Goal: Task Accomplishment & Management: Use online tool/utility

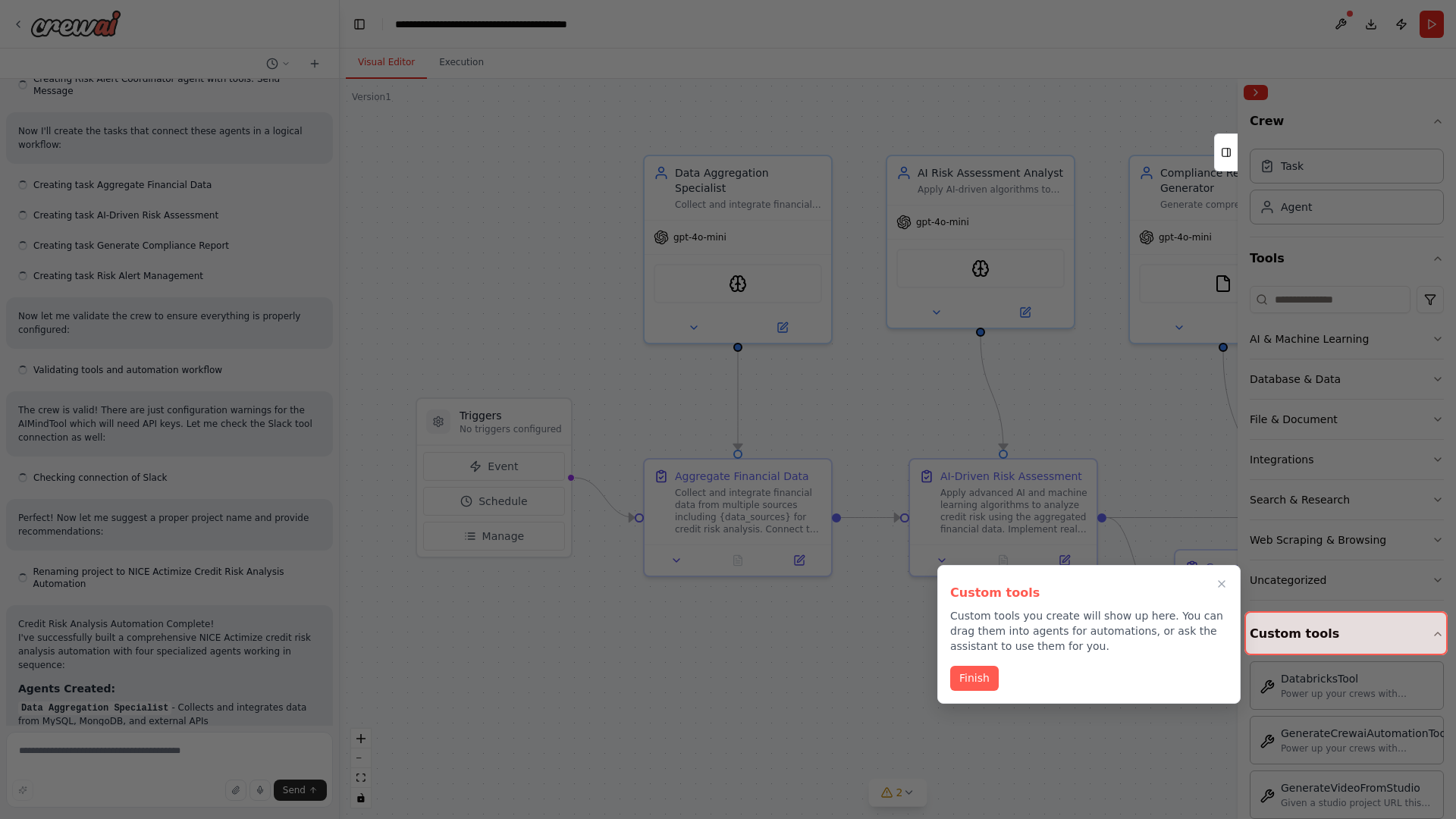
scroll to position [1539, 0]
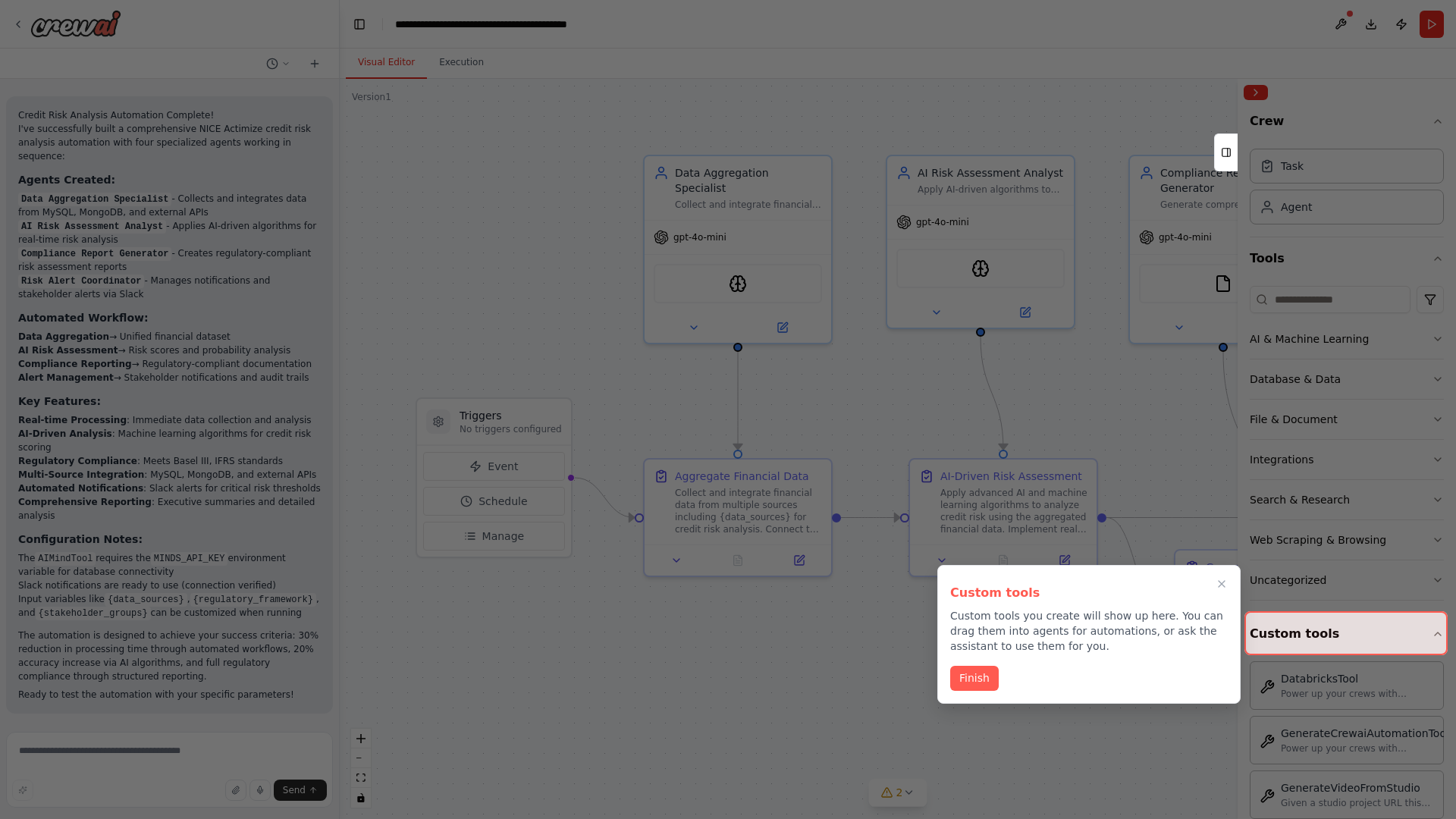
scroll to position [1539, 0]
click at [1222, 584] on icon "Close walkthrough" at bounding box center [1222, 585] width 7 height 7
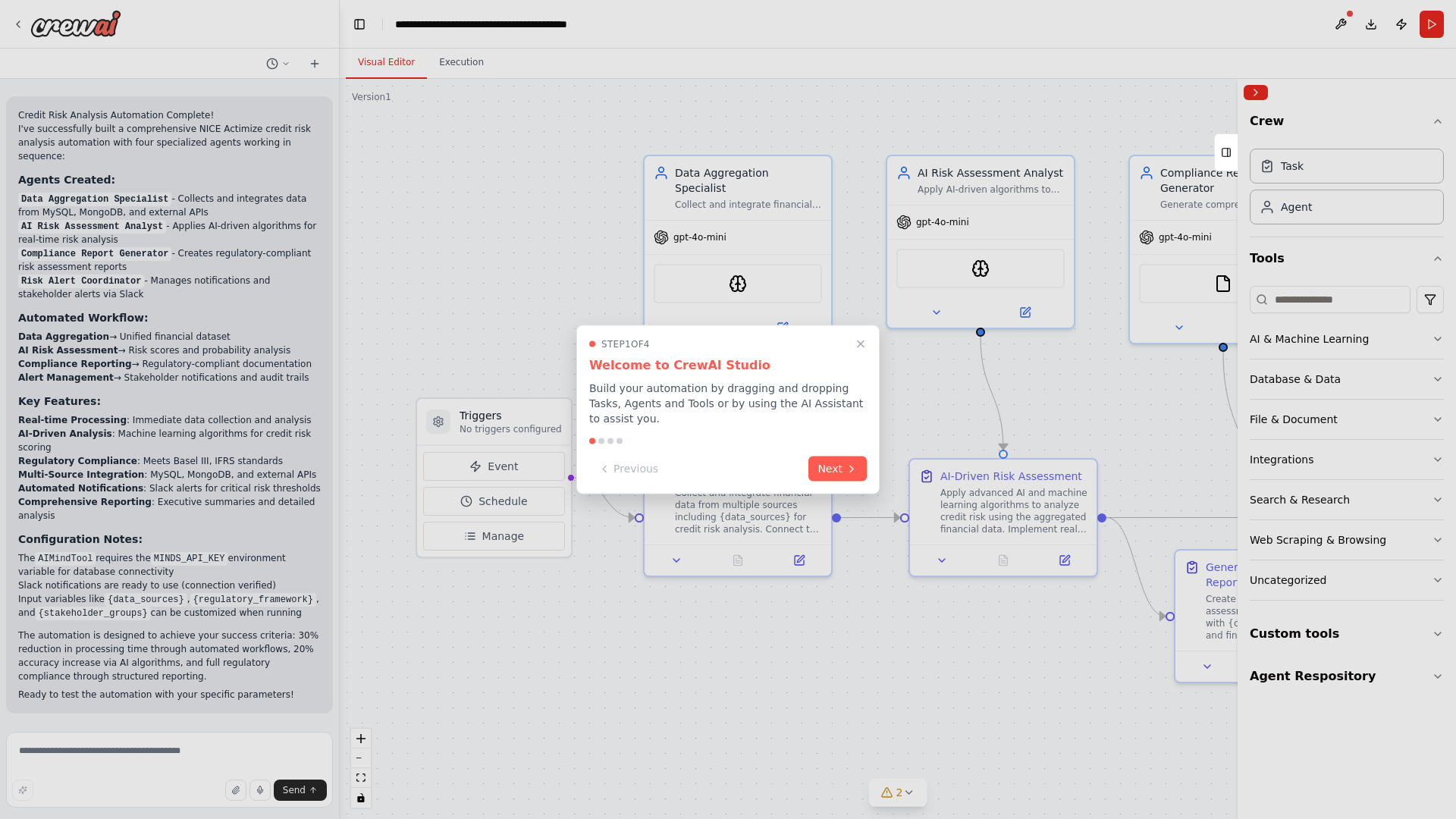
scroll to position [1539, 0]
click at [861, 344] on icon "Close walkthrough" at bounding box center [861, 344] width 7 height 7
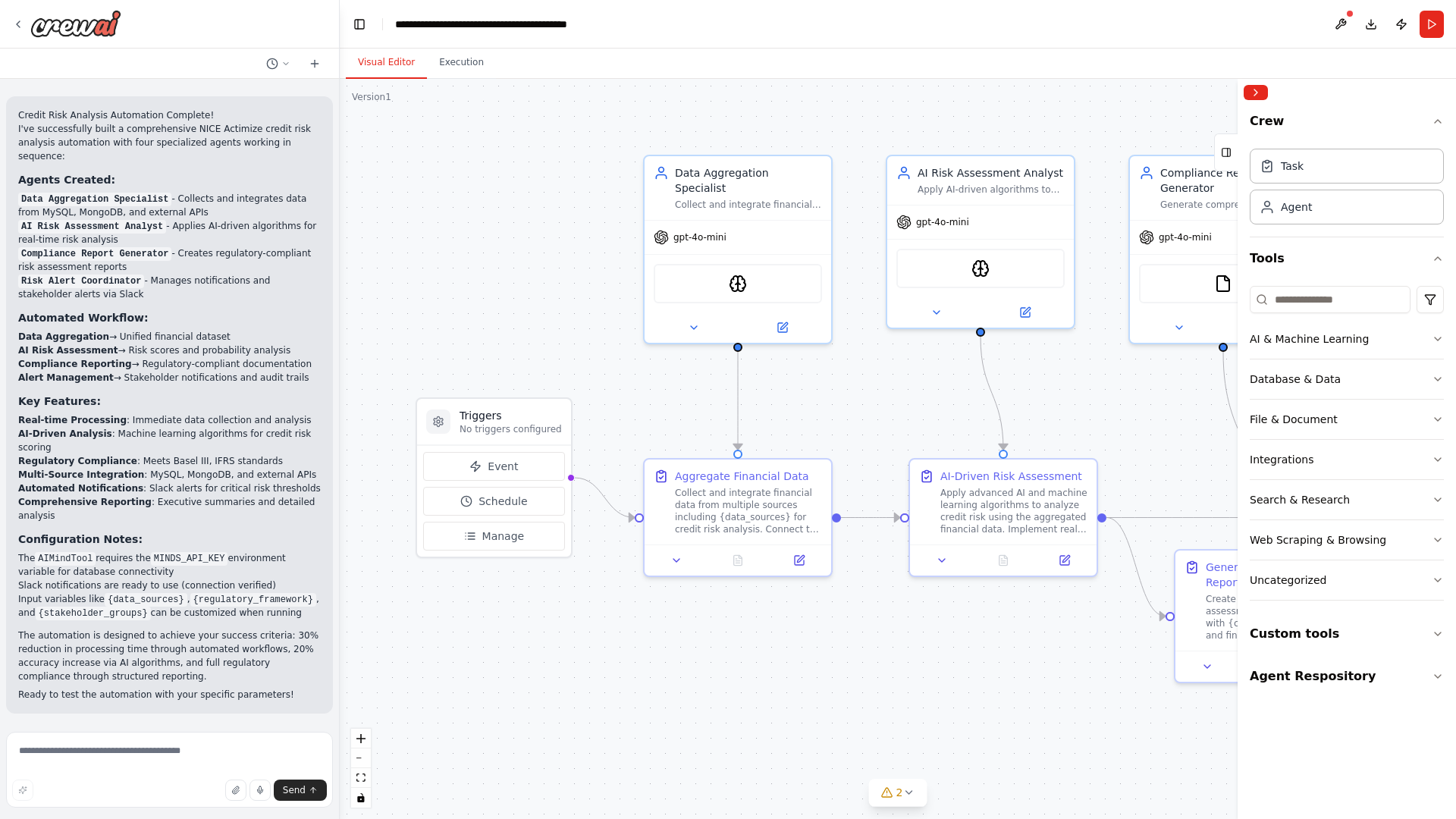
scroll to position [0, 0]
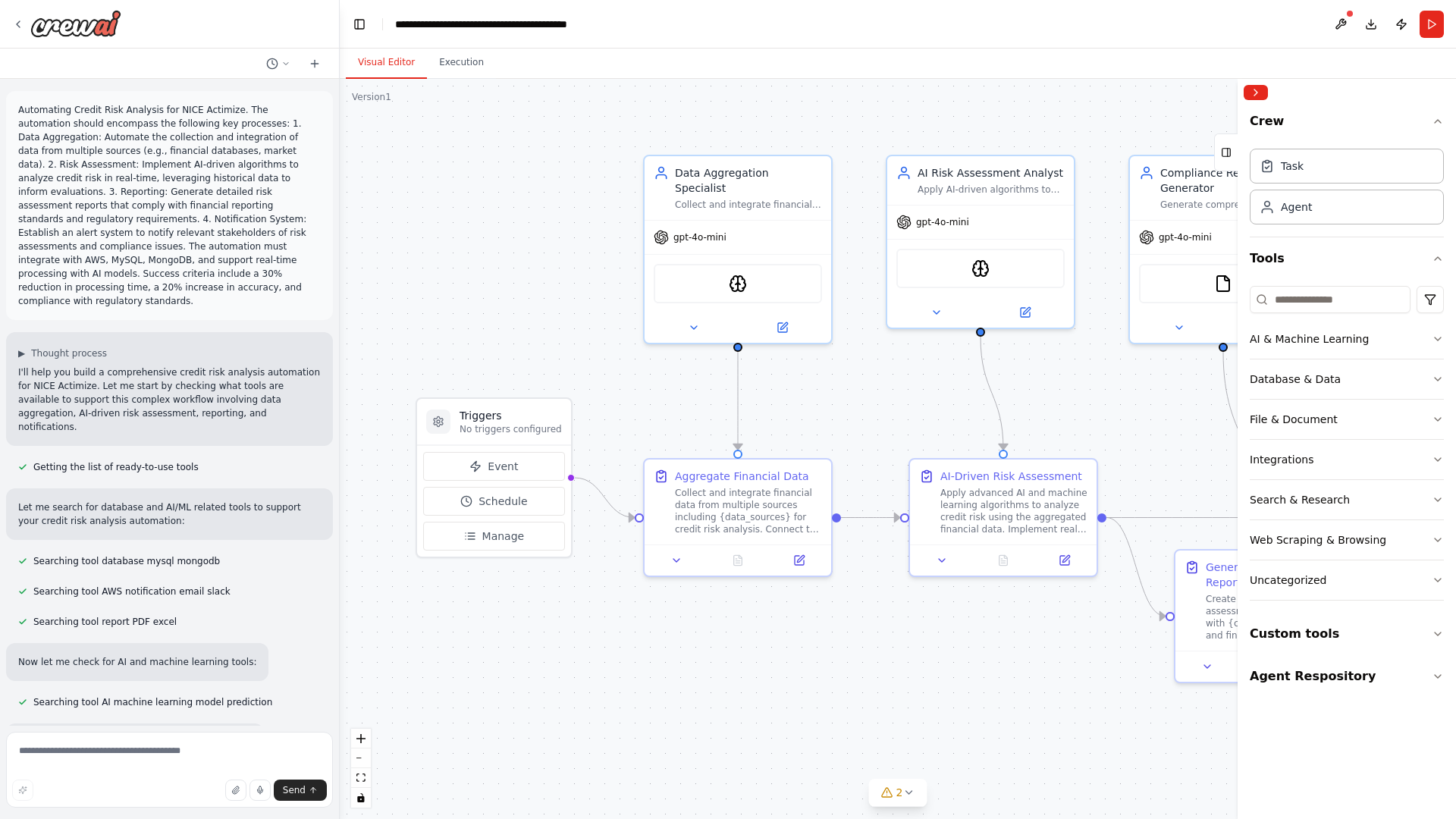
click at [21, 106] on p "Automating Credit Risk Analysis for NICE Actimize. The automation should encomp…" at bounding box center [169, 206] width 303 height 205
click at [447, 167] on div ".deletable-edge-delete-btn { width: 20px; height: 20px; border: 0px solid #ffff…" at bounding box center [898, 449] width 1116 height 741
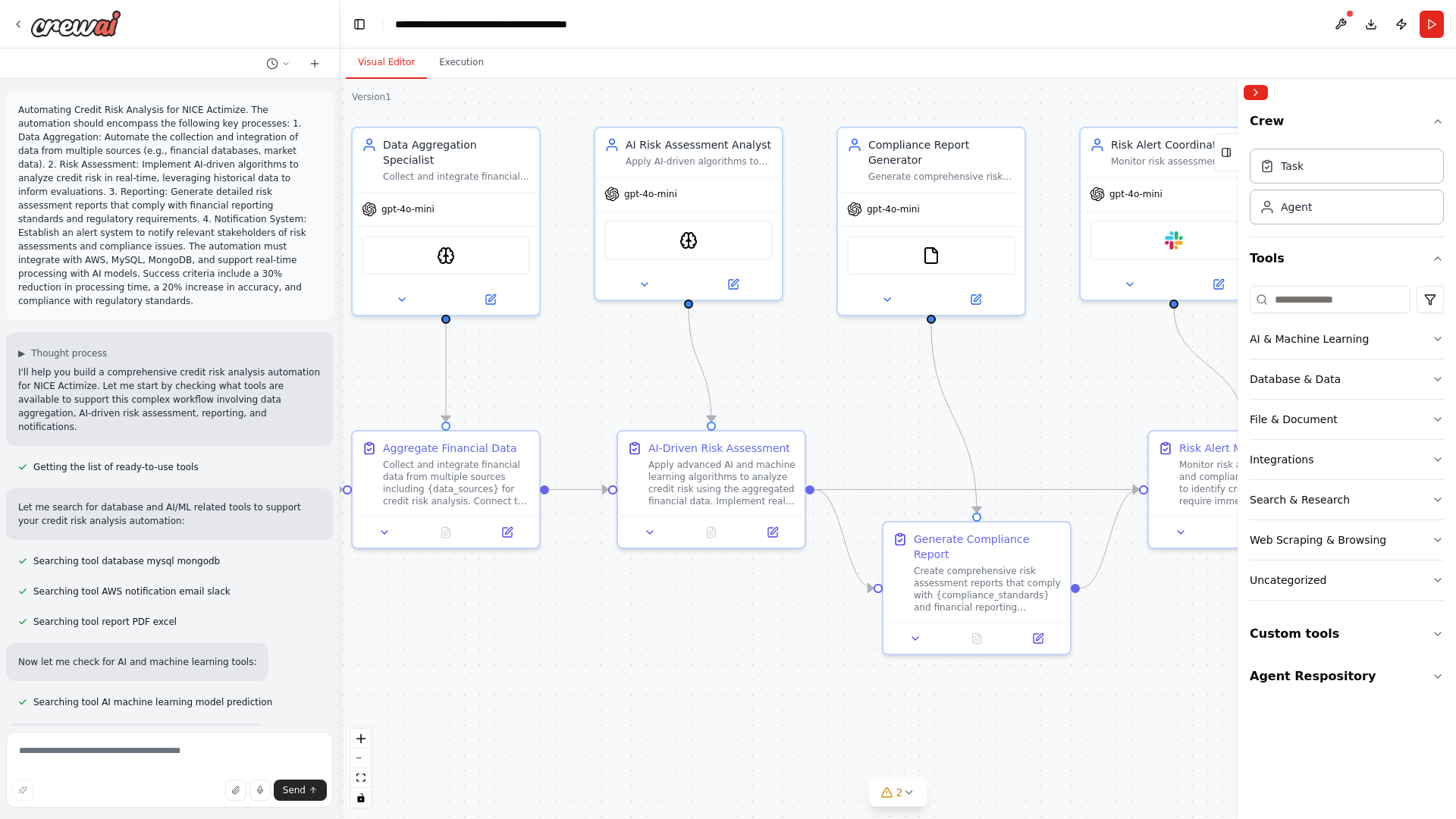
drag, startPoint x: 719, startPoint y: 646, endPoint x: 400, endPoint y: 615, distance: 320.5
click at [400, 615] on div ".deletable-edge-delete-btn { width: 20px; height: 20px; border: 0px solid #ffff…" at bounding box center [898, 449] width 1116 height 741
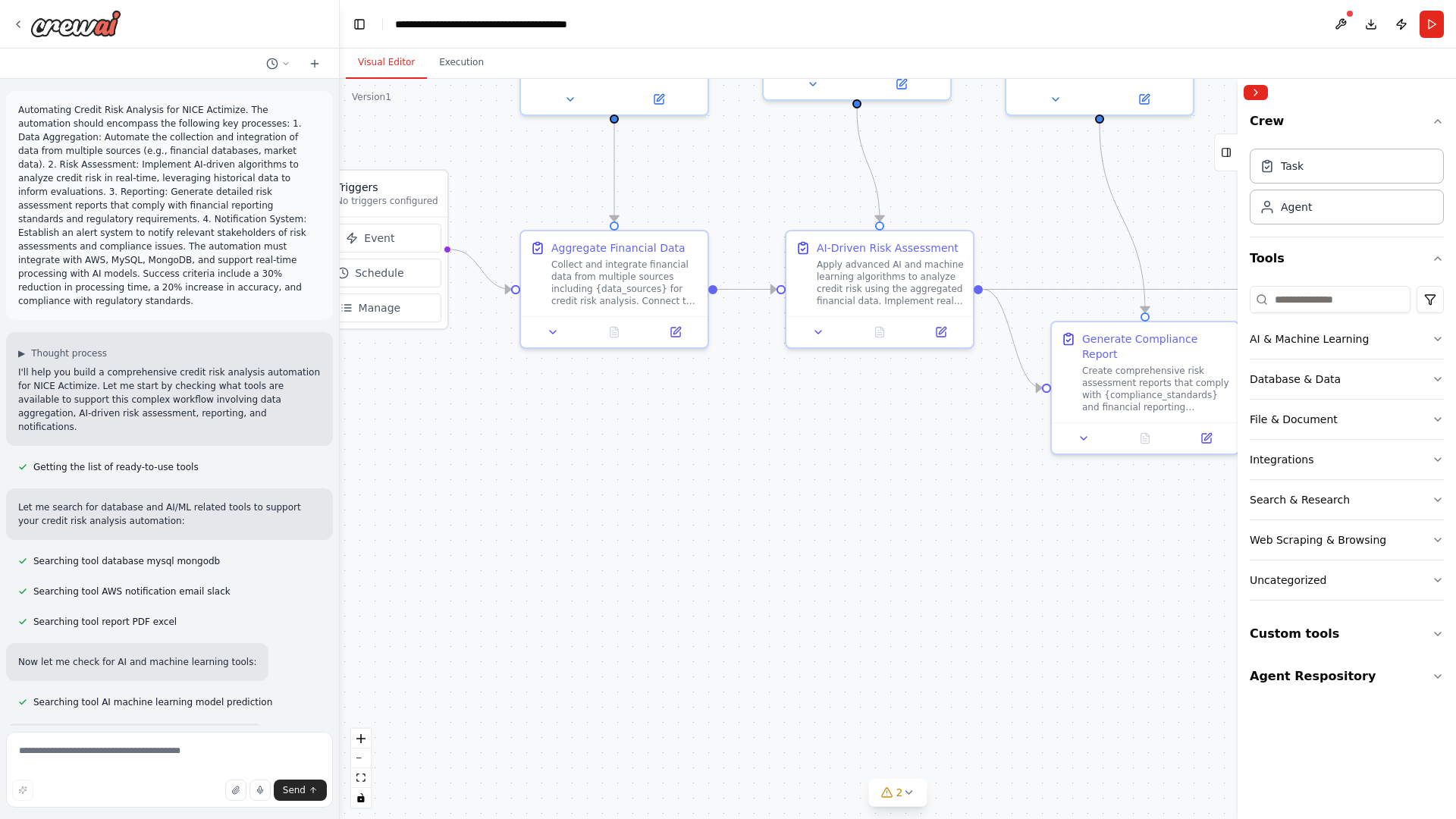
drag, startPoint x: 400, startPoint y: 615, endPoint x: 610, endPoint y: 404, distance: 297.7
click at [610, 404] on div ".deletable-edge-delete-btn { width: 20px; height: 20px; border: 0px solid #ffff…" at bounding box center [898, 449] width 1116 height 741
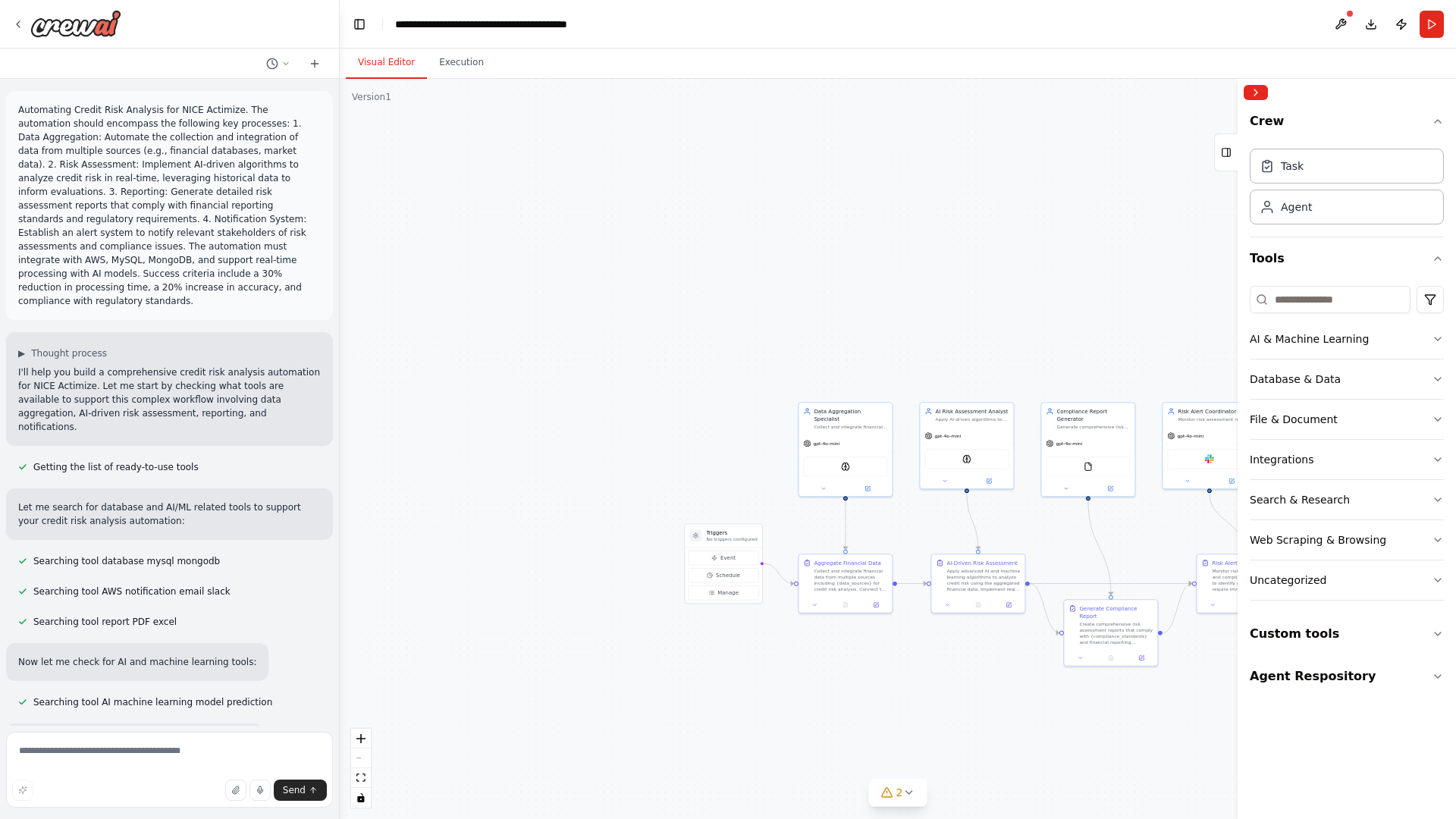
drag, startPoint x: 490, startPoint y: 166, endPoint x: 792, endPoint y: 333, distance: 345.1
click at [792, 333] on div ".deletable-edge-delete-btn { width: 20px; height: 20px; border: 0px solid #ffff…" at bounding box center [898, 449] width 1116 height 741
